Goal: Find specific page/section: Find specific page/section

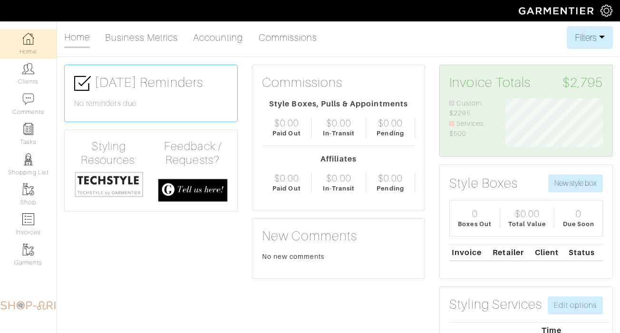
scroll to position [48, 112]
click at [33, 72] on img at bounding box center [28, 69] width 12 height 12
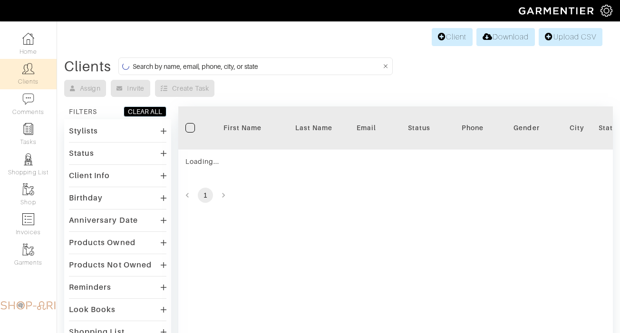
click at [180, 60] on input at bounding box center [257, 66] width 249 height 12
type input "anna"
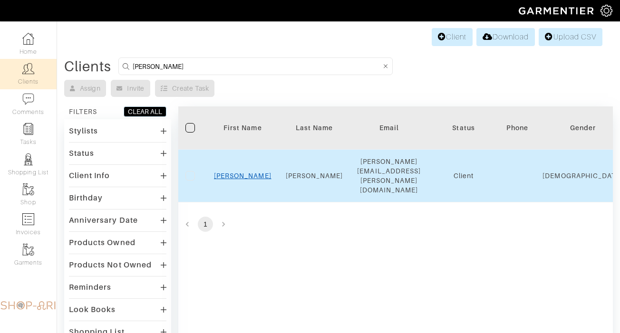
click at [239, 172] on link "Anna" at bounding box center [242, 176] width 57 height 8
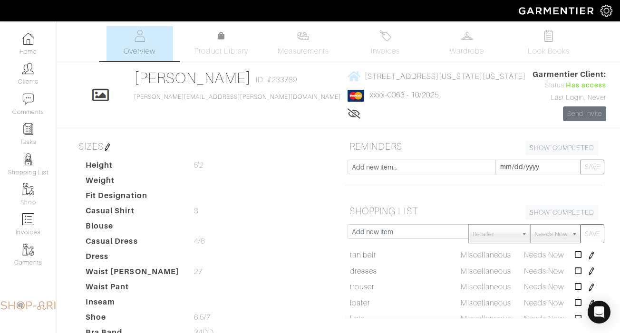
click at [347, 69] on div "[STREET_ADDRESS][US_STATE][US_STATE] xxxx-0063 - 10/2025 Lifetime spend: $276.94" at bounding box center [436, 95] width 179 height 52
click at [347, 81] on link "505 GREENWICH ST - APT 12E New York, New York - 10013" at bounding box center [436, 76] width 179 height 12
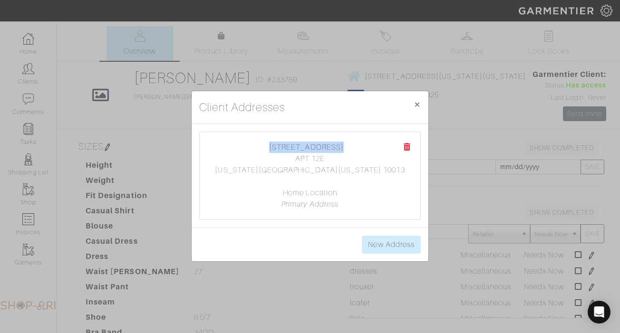
copy link "505 GREENWICH ST"
drag, startPoint x: 304, startPoint y: 147, endPoint x: 370, endPoint y: 150, distance: 66.6
click at [370, 150] on center "505 GREENWICH ST APT 12E New York, New York 10013 Home Location Primary Address" at bounding box center [309, 176] width 201 height 68
click at [148, 181] on div "Client Addresses × Close 505 GREENWICH ST APT 12E New York, New York 10013 Home…" at bounding box center [310, 166] width 620 height 333
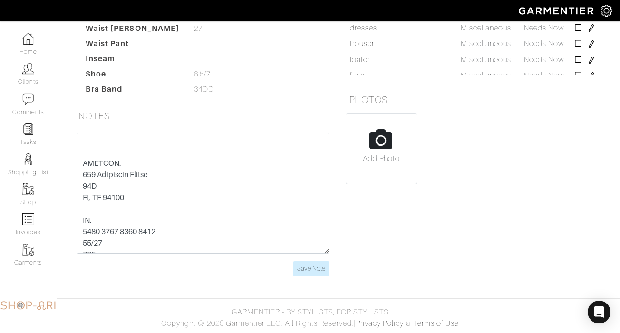
scroll to position [16, 0]
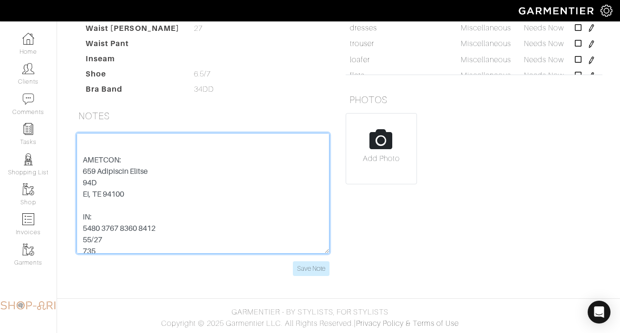
drag, startPoint x: 138, startPoint y: 228, endPoint x: 65, endPoint y: 229, distance: 73.7
click at [65, 229] on div "Anna Avalos Overview Overview Measurements Product Library Invoices Wardrobe Lo…" at bounding box center [310, 35] width 620 height 505
click at [89, 249] on textarea at bounding box center [203, 193] width 253 height 121
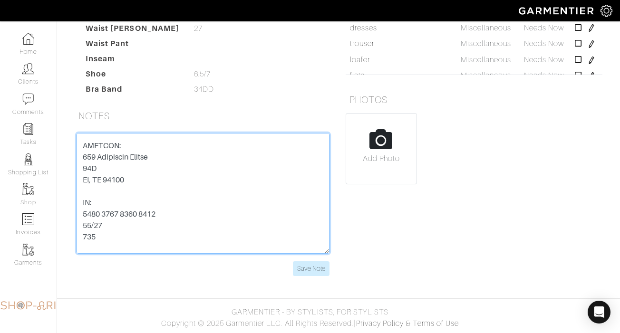
scroll to position [27, 0]
click at [123, 185] on textarea at bounding box center [203, 193] width 253 height 121
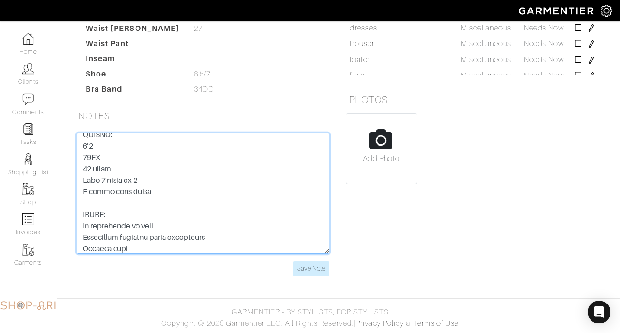
scroll to position [114, 0]
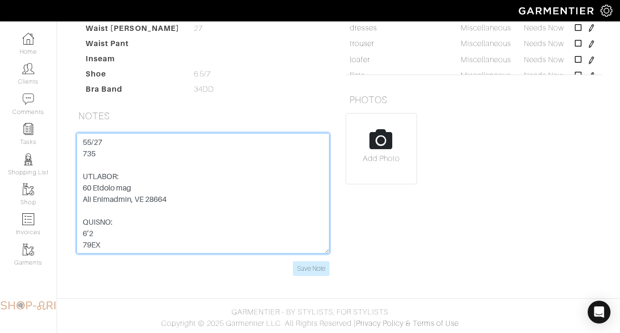
click at [161, 201] on textarea at bounding box center [203, 193] width 253 height 121
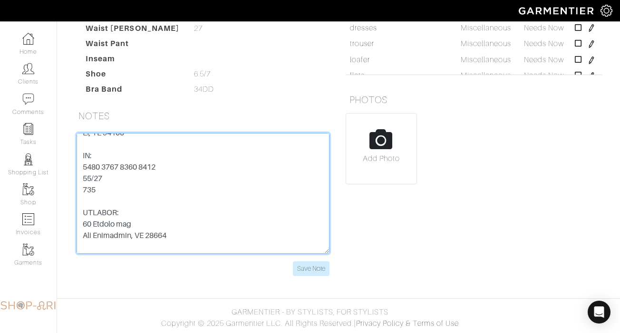
scroll to position [68, 0]
